Goal: Task Accomplishment & Management: Use online tool/utility

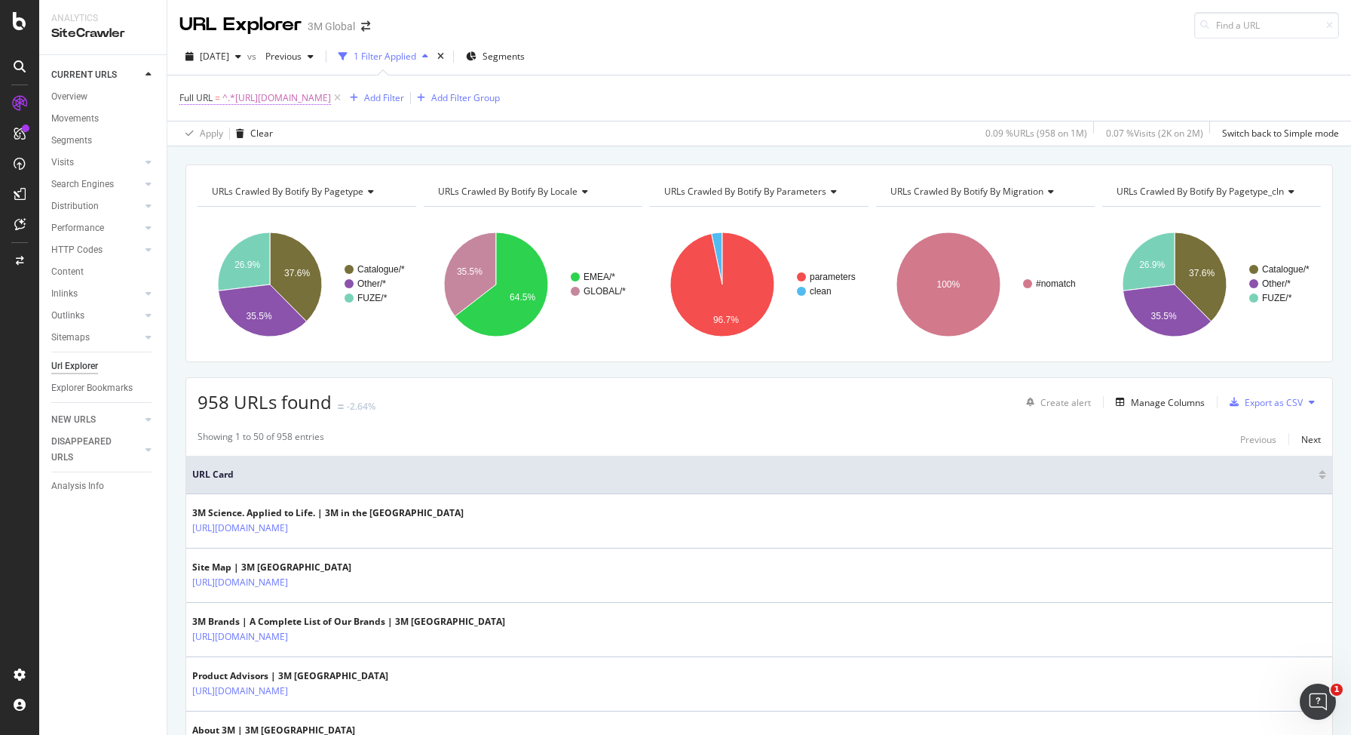
click at [331, 104] on span "^.*[URL][DOMAIN_NAME]" at bounding box center [276, 97] width 109 height 21
click at [238, 147] on icon at bounding box center [234, 142] width 7 height 9
click at [287, 138] on input "text" at bounding box center [233, 129] width 107 height 17
paste input "[URL][DOMAIN_NAME]"
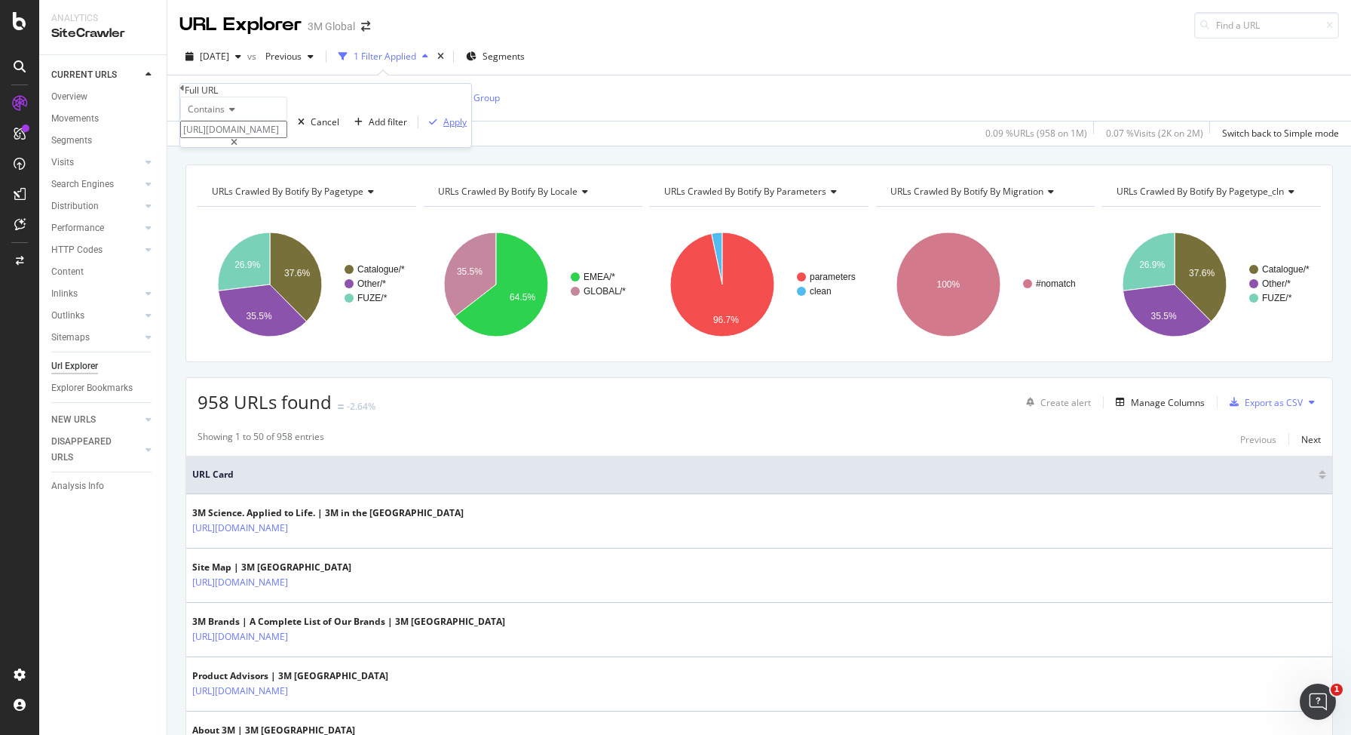
type input "[URL][DOMAIN_NAME]"
click at [443, 128] on div "Apply" at bounding box center [454, 121] width 23 height 13
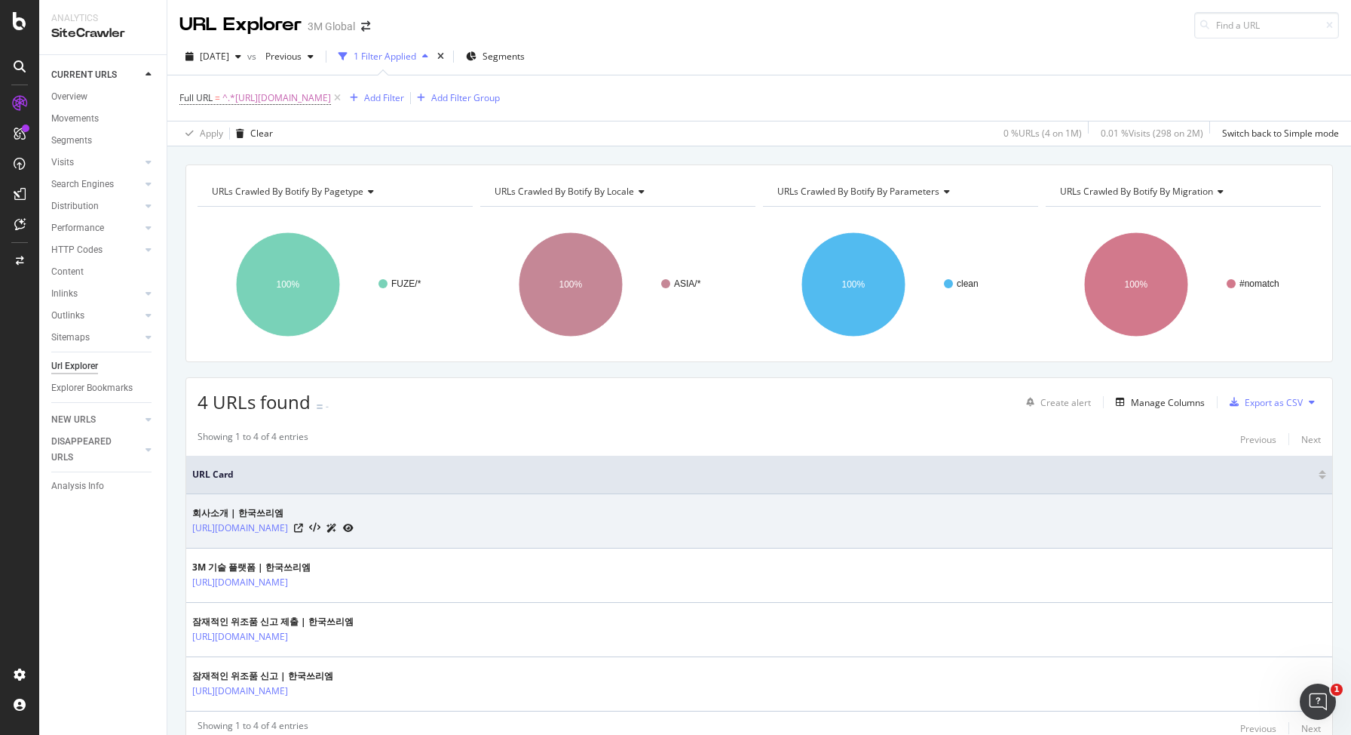
scroll to position [64, 0]
